Goal: Obtain resource: Download file/media

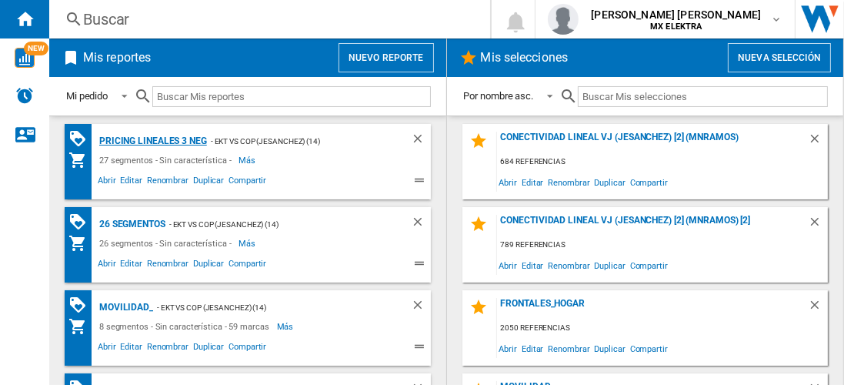
click at [152, 140] on div "Pricing lineales 3 neg" at bounding box center [151, 141] width 112 height 19
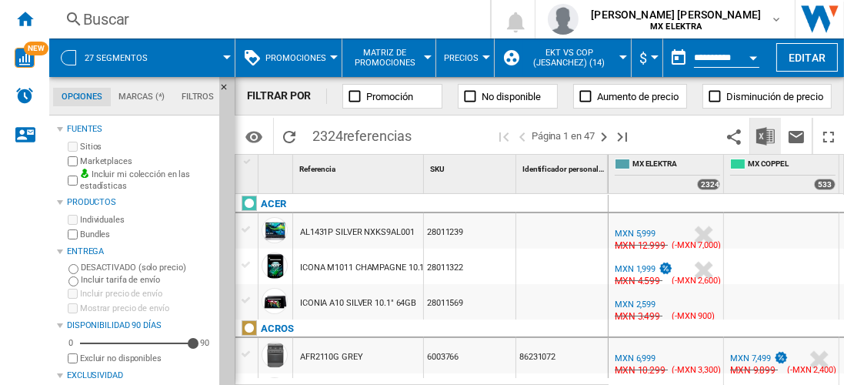
click at [766, 135] on img "Descargar en Excel" at bounding box center [765, 136] width 18 height 18
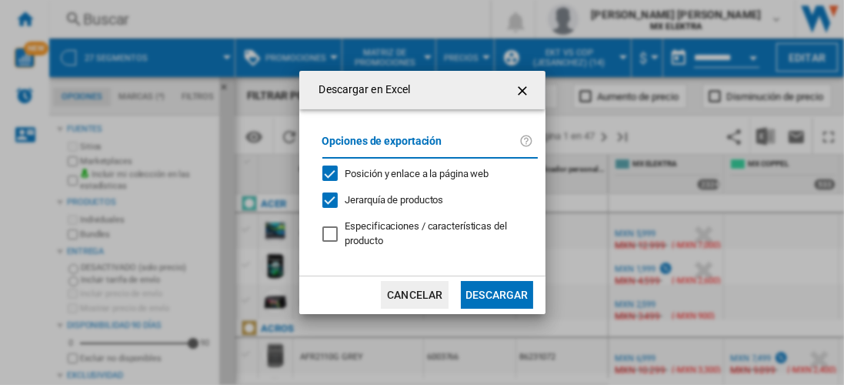
click at [496, 293] on button "Descargar" at bounding box center [497, 295] width 72 height 28
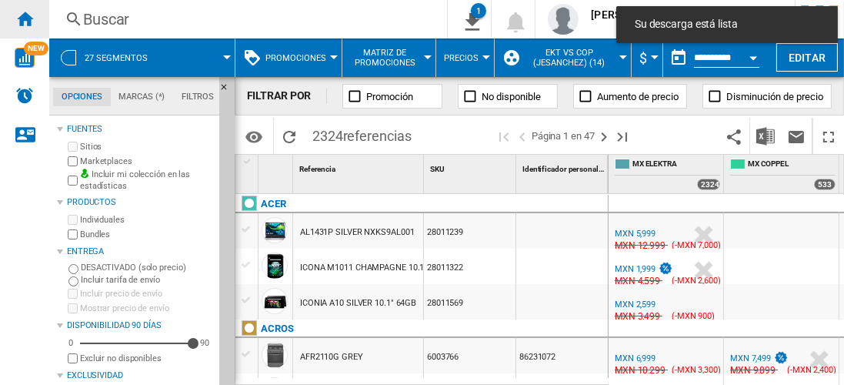
click at [25, 18] on ng-md-icon "Inicio" at bounding box center [24, 18] width 18 height 18
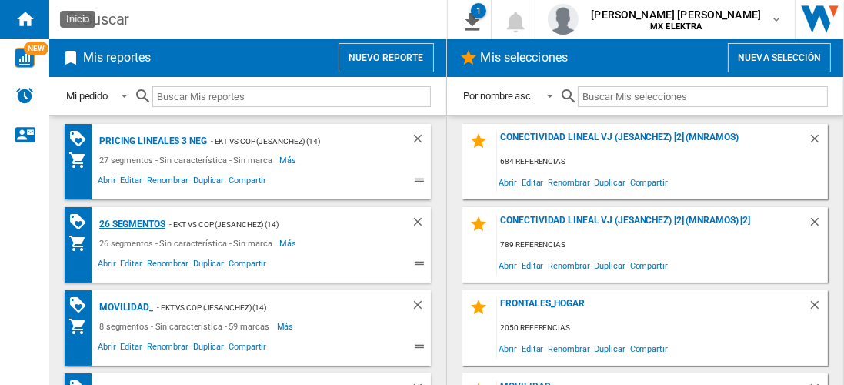
click at [132, 222] on div "26 segmentos" at bounding box center [130, 224] width 70 height 19
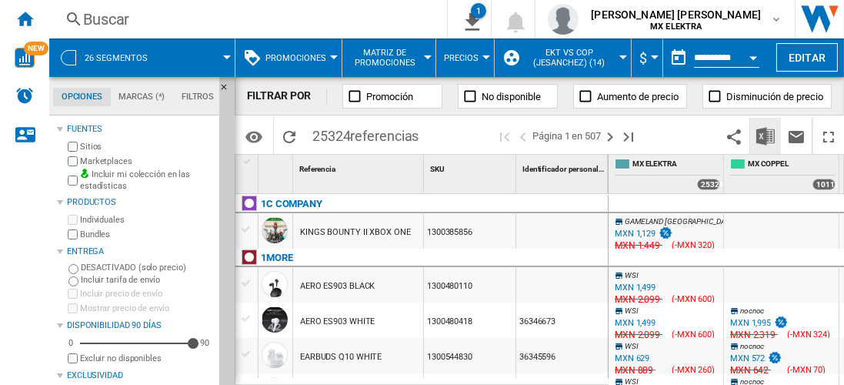
click at [766, 135] on img "Descargar en Excel" at bounding box center [765, 136] width 18 height 18
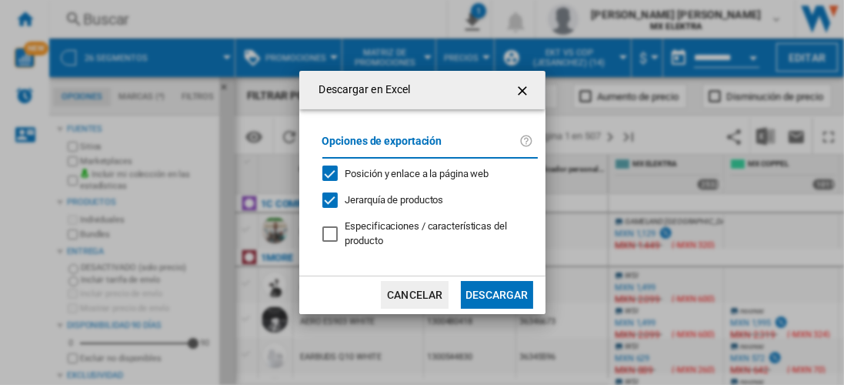
click at [496, 293] on button "Descargar" at bounding box center [497, 295] width 72 height 28
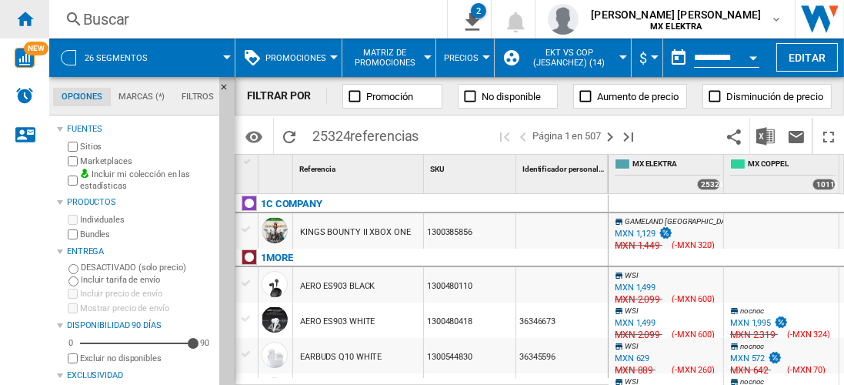
click at [25, 18] on ng-md-icon "Inicio" at bounding box center [24, 18] width 18 height 18
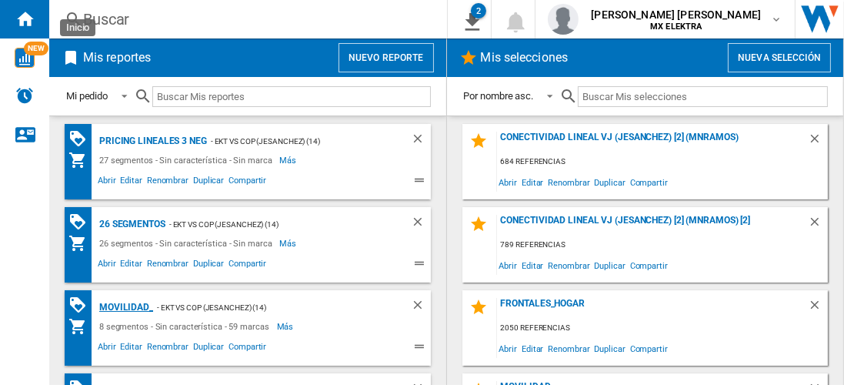
click at [123, 305] on div "MOVILIDAD_" at bounding box center [124, 307] width 58 height 19
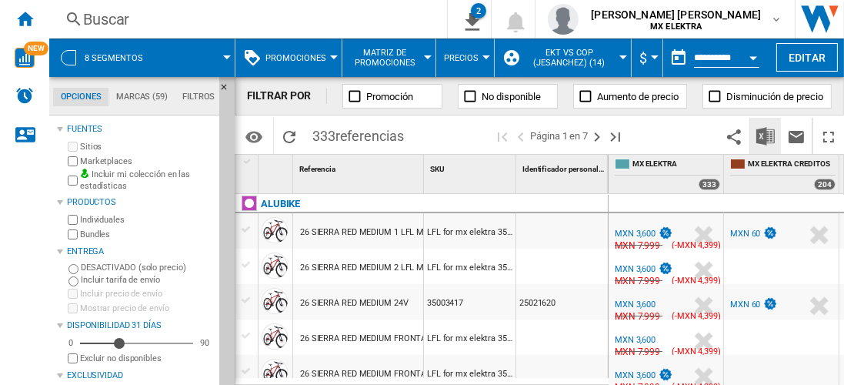
click at [766, 135] on img "Descargar en Excel" at bounding box center [765, 136] width 18 height 18
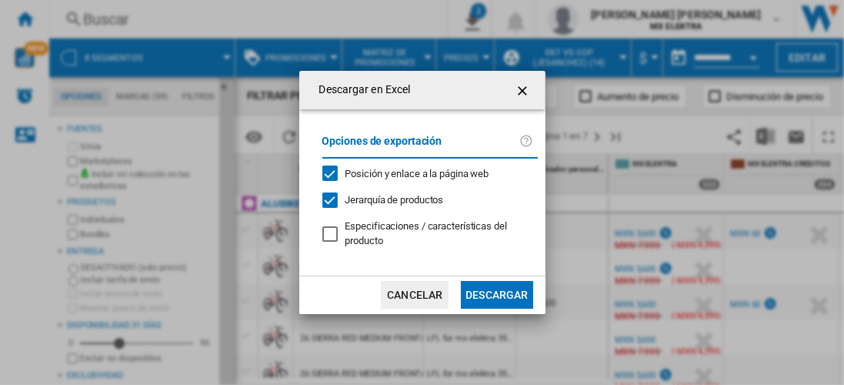
click at [496, 293] on button "Descargar" at bounding box center [497, 295] width 72 height 28
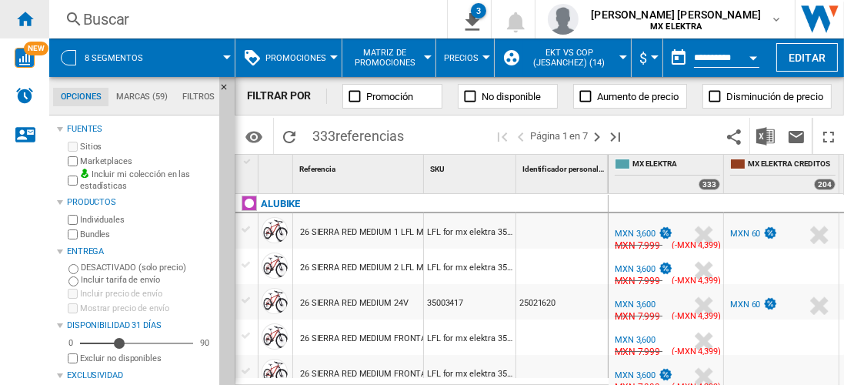
click at [25, 18] on ng-md-icon "Inicio" at bounding box center [24, 18] width 18 height 18
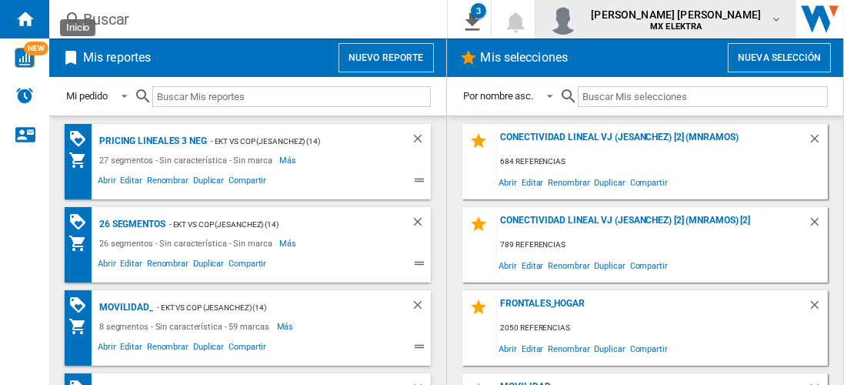
click at [690, 18] on span "[PERSON_NAME] [PERSON_NAME]" at bounding box center [676, 14] width 170 height 15
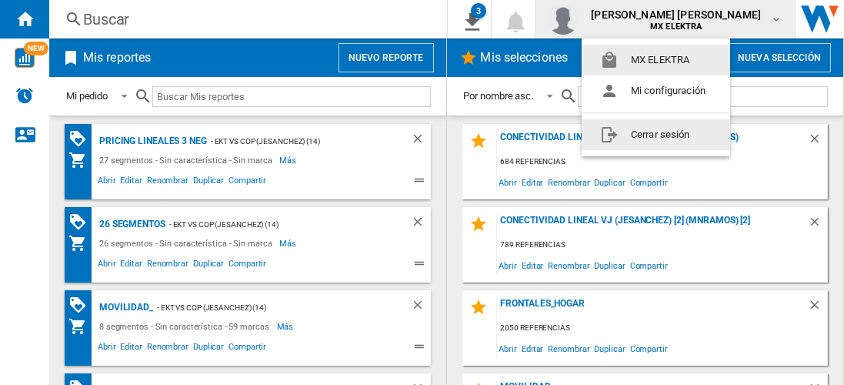
click at [659, 134] on button "Cerrar sesión" at bounding box center [656, 134] width 148 height 31
